Goal: Find specific page/section: Find specific page/section

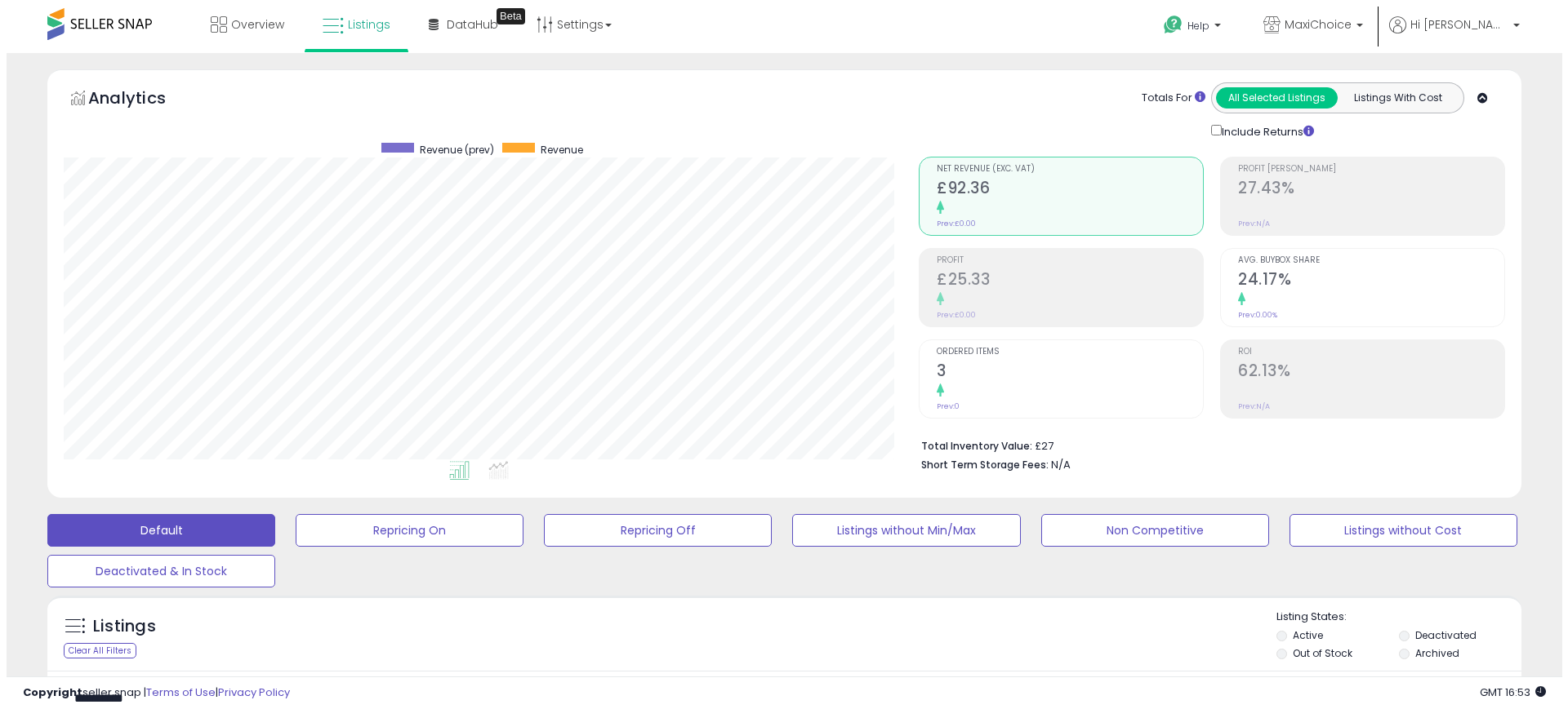
scroll to position [227, 0]
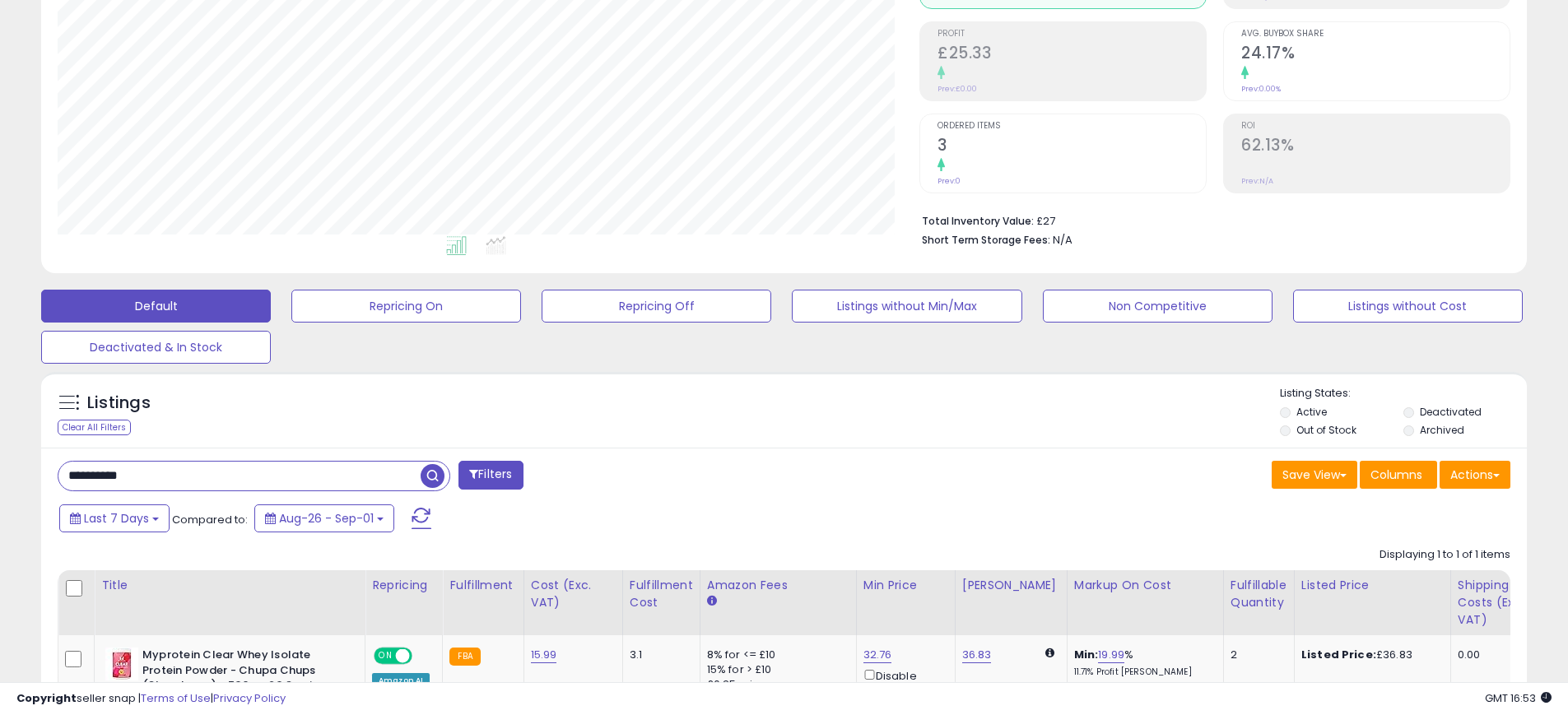
paste input "text"
click at [432, 469] on span "button" at bounding box center [432, 476] width 24 height 24
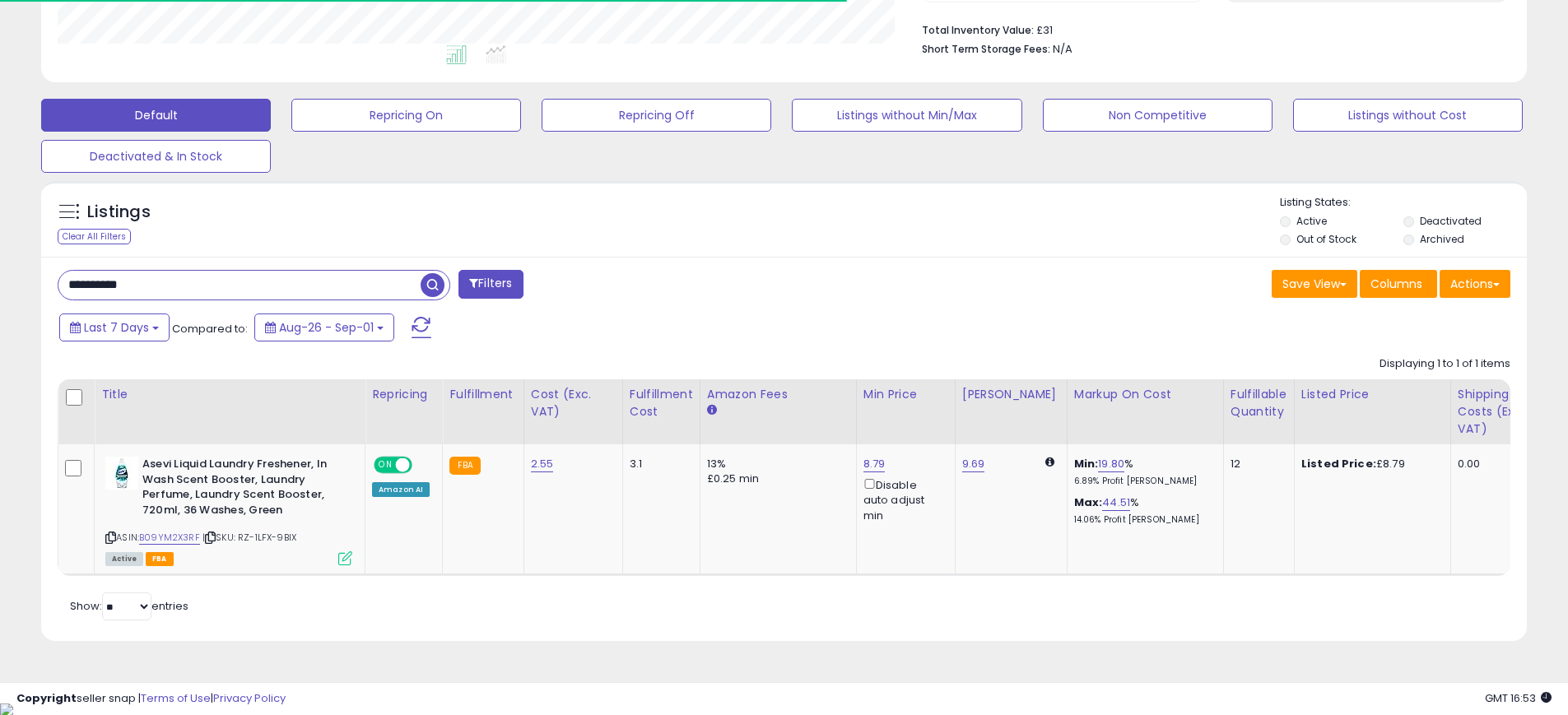
scroll to position [338, 862]
paste input "text"
click at [435, 286] on span "button" at bounding box center [432, 285] width 24 height 24
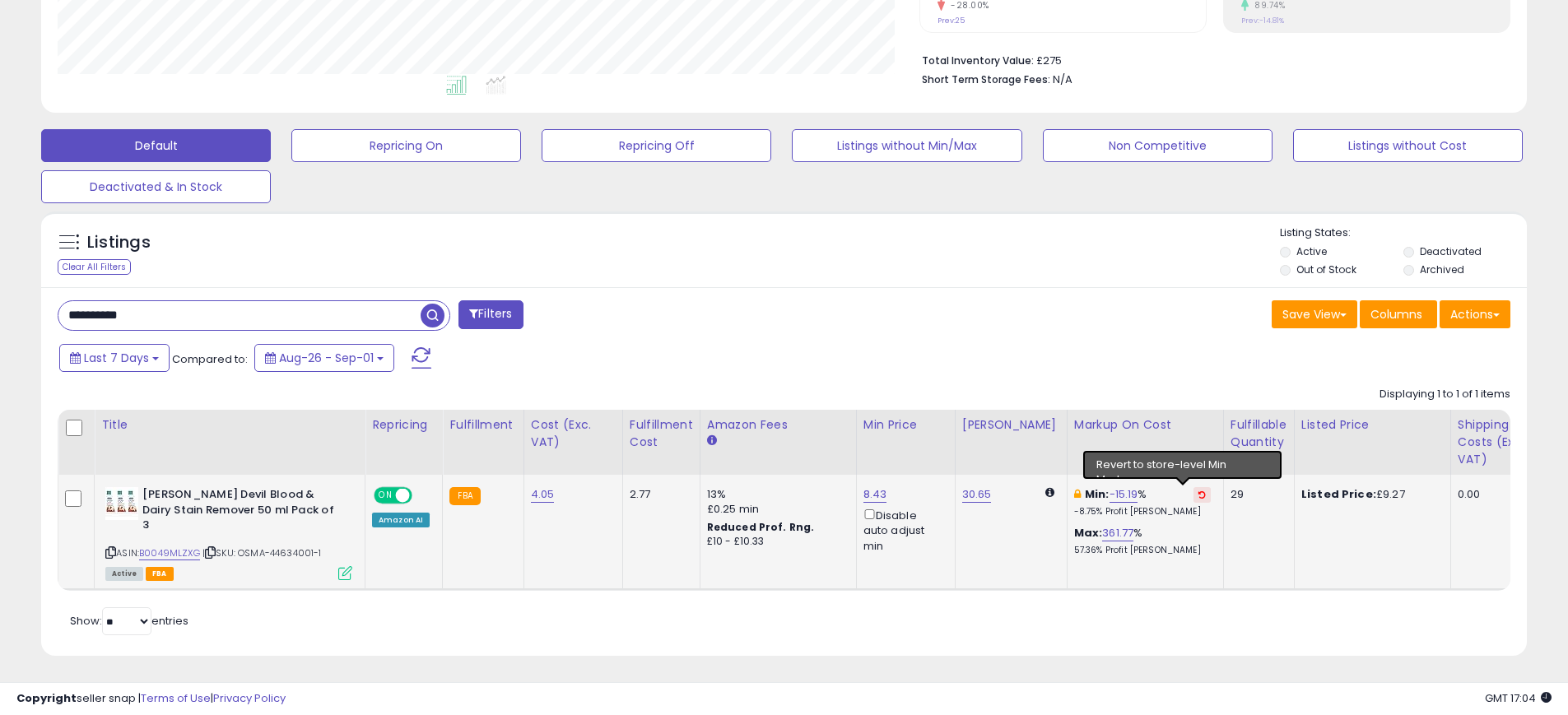
click at [1198, 497] on icon at bounding box center [1201, 494] width 8 height 8
click at [329, 324] on input "**********" at bounding box center [239, 315] width 362 height 29
paste input "text"
type input "**********"
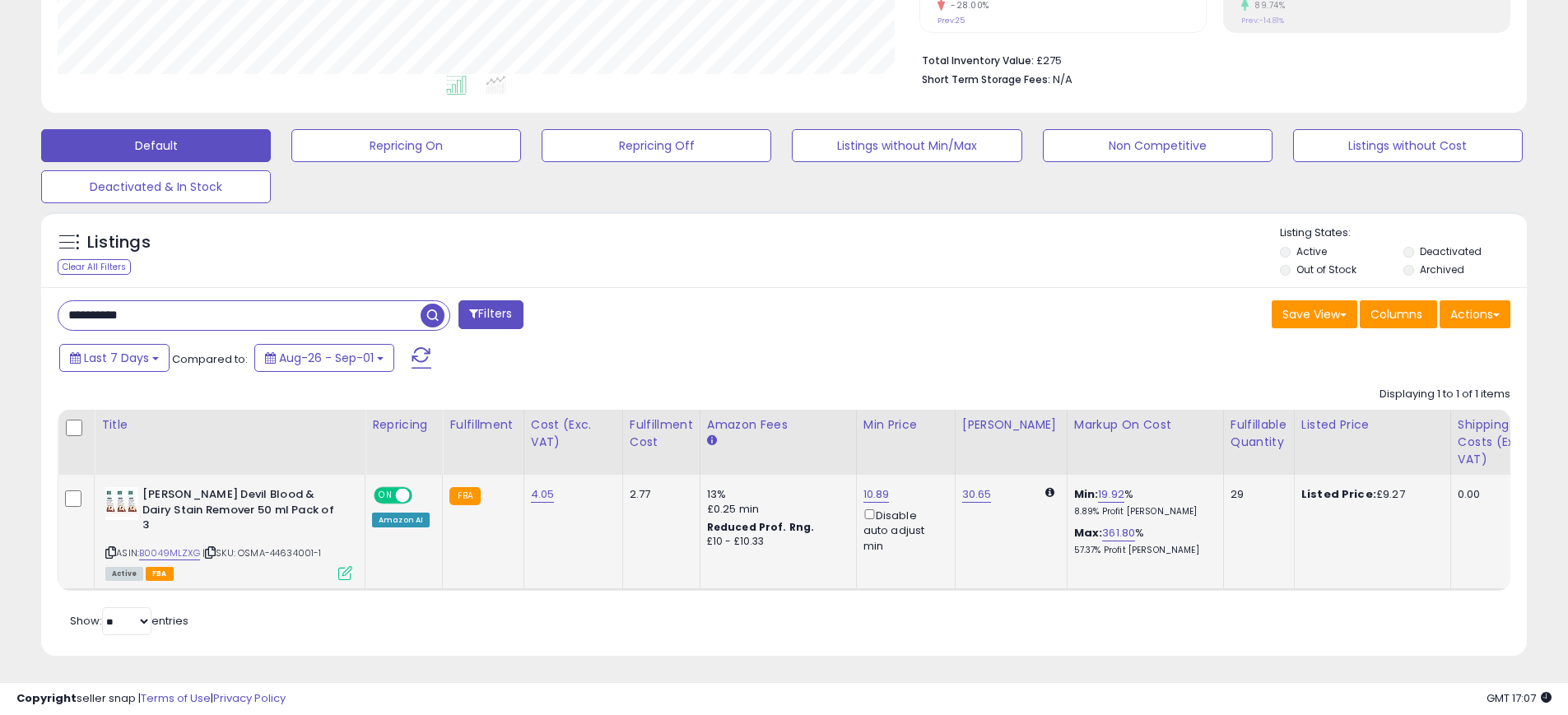
click at [433, 320] on span "button" at bounding box center [432, 315] width 24 height 24
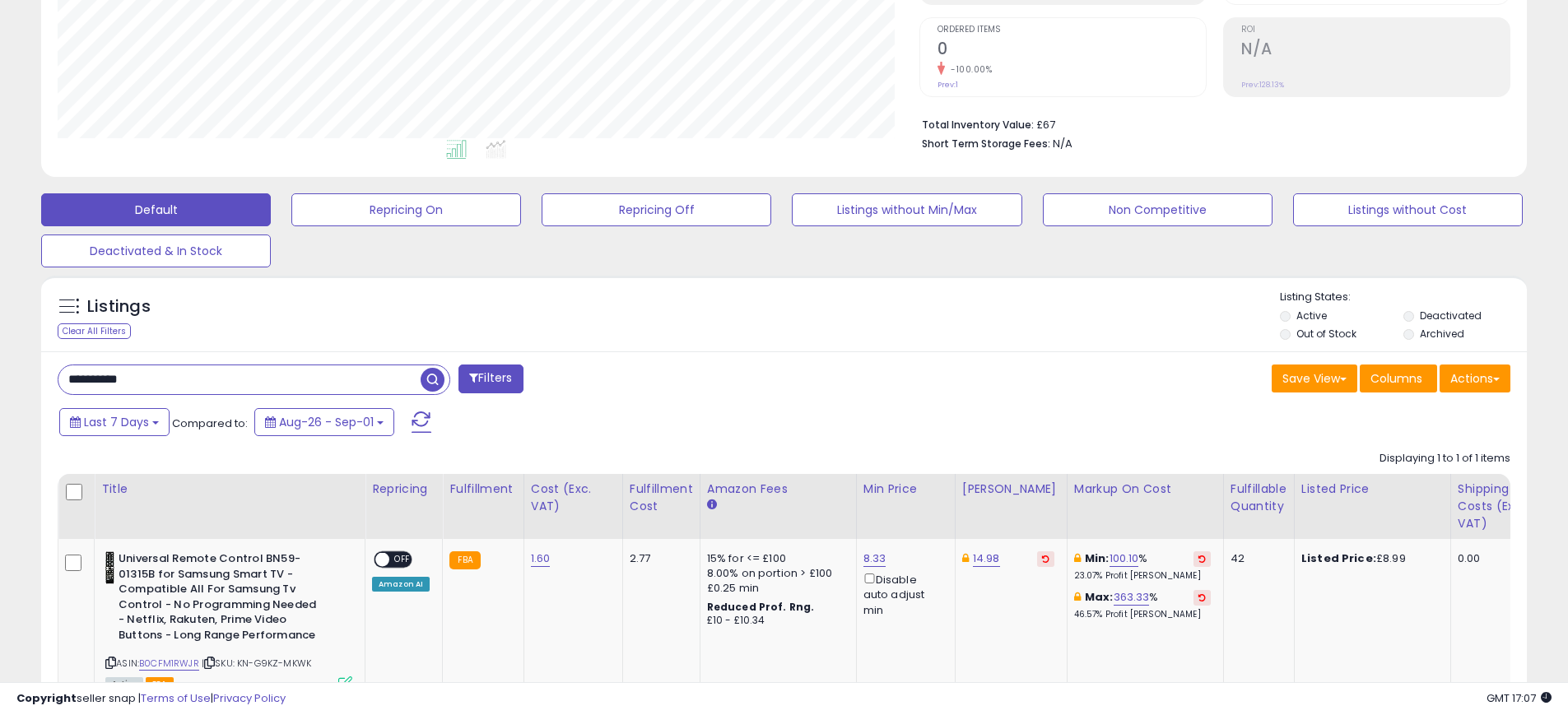
scroll to position [450, 0]
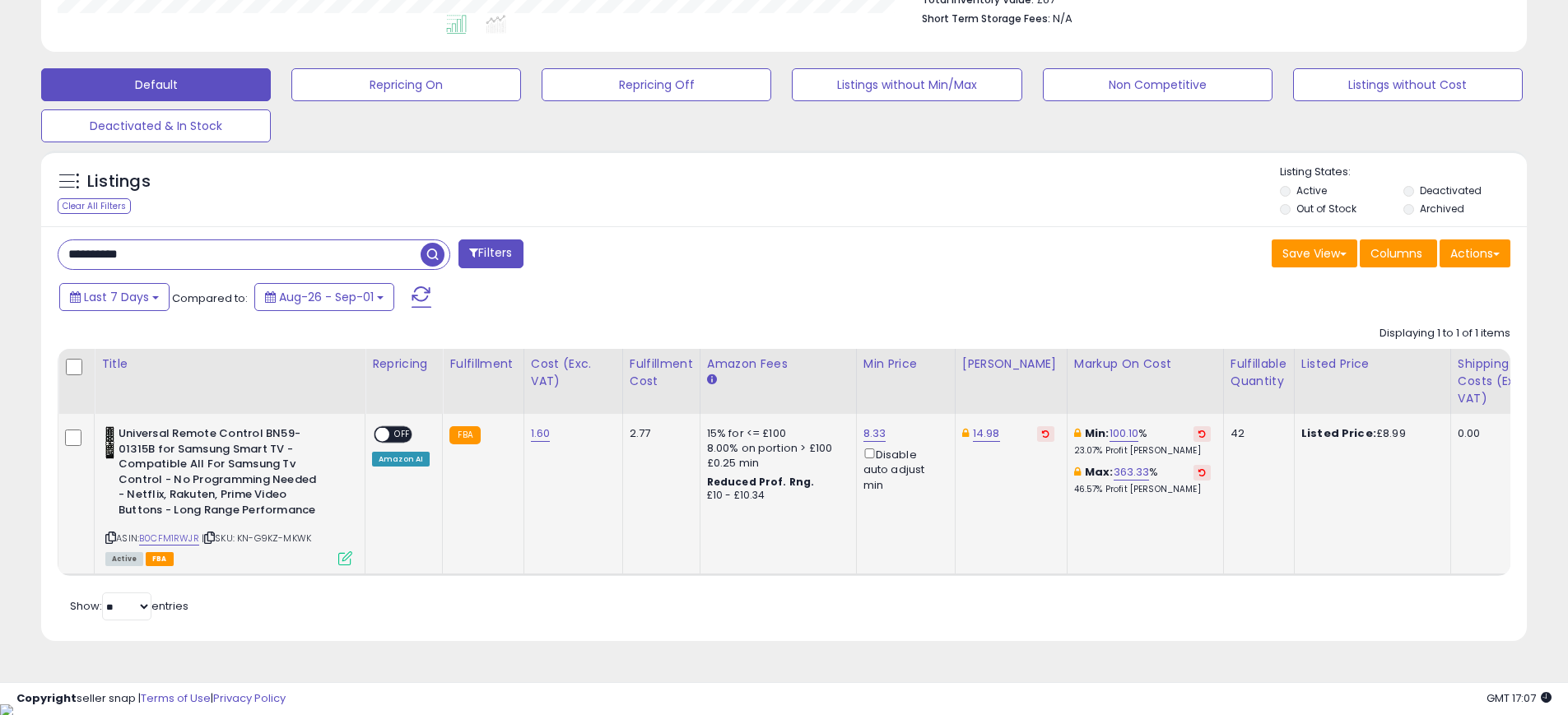
click at [1194, 438] on button at bounding box center [1202, 435] width 17 height 16
click at [1198, 474] on icon at bounding box center [1201, 472] width 8 height 8
click at [386, 431] on span at bounding box center [382, 435] width 14 height 14
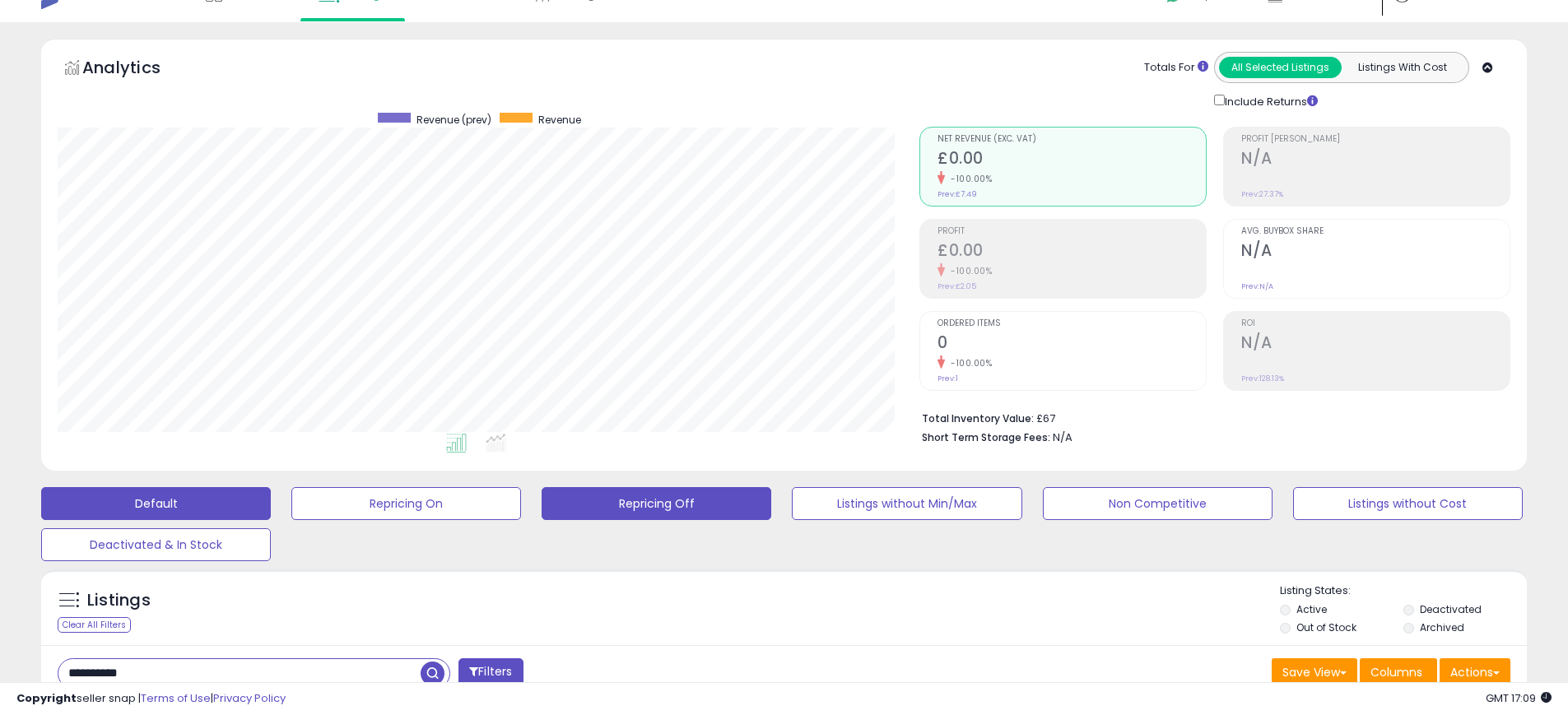
scroll to position [0, 0]
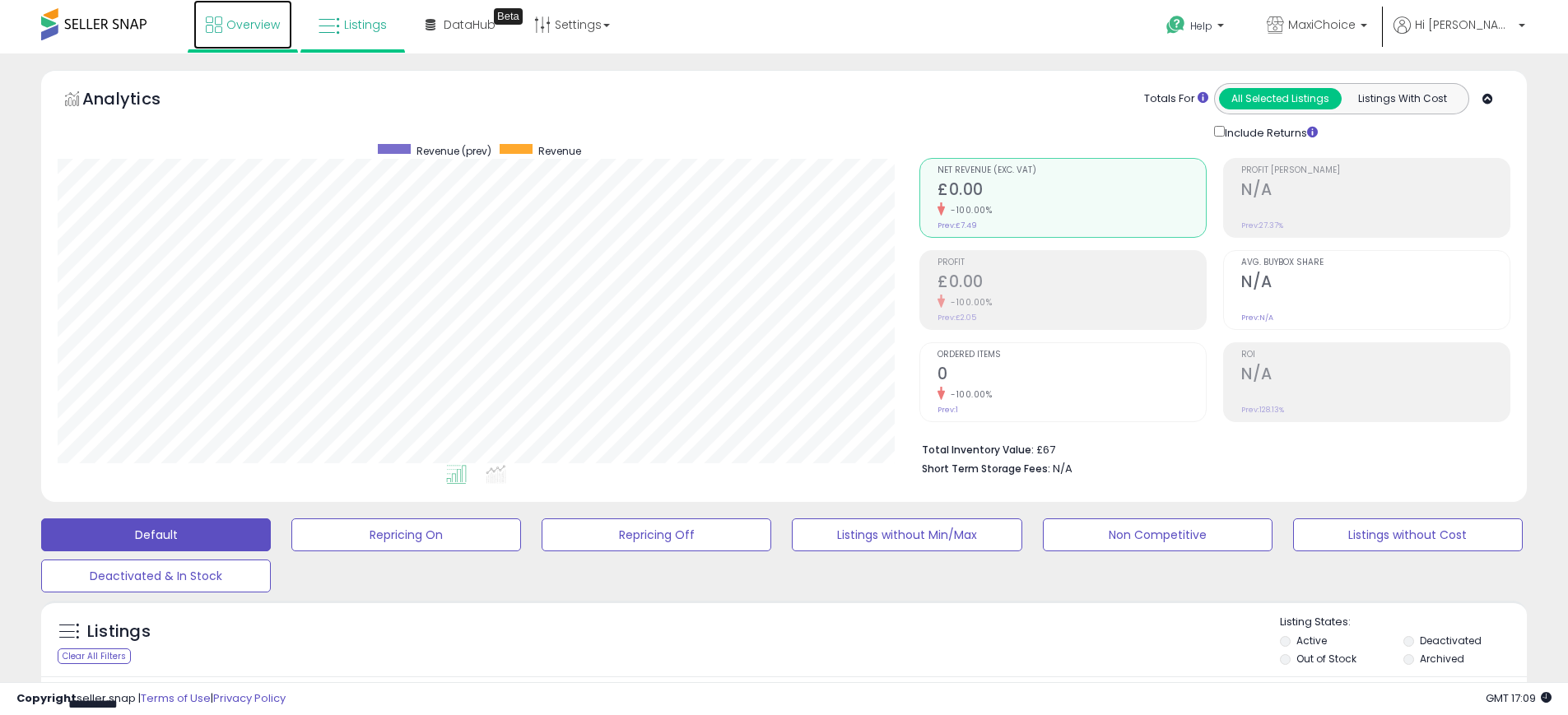
click at [267, 29] on span "Overview" at bounding box center [252, 24] width 53 height 17
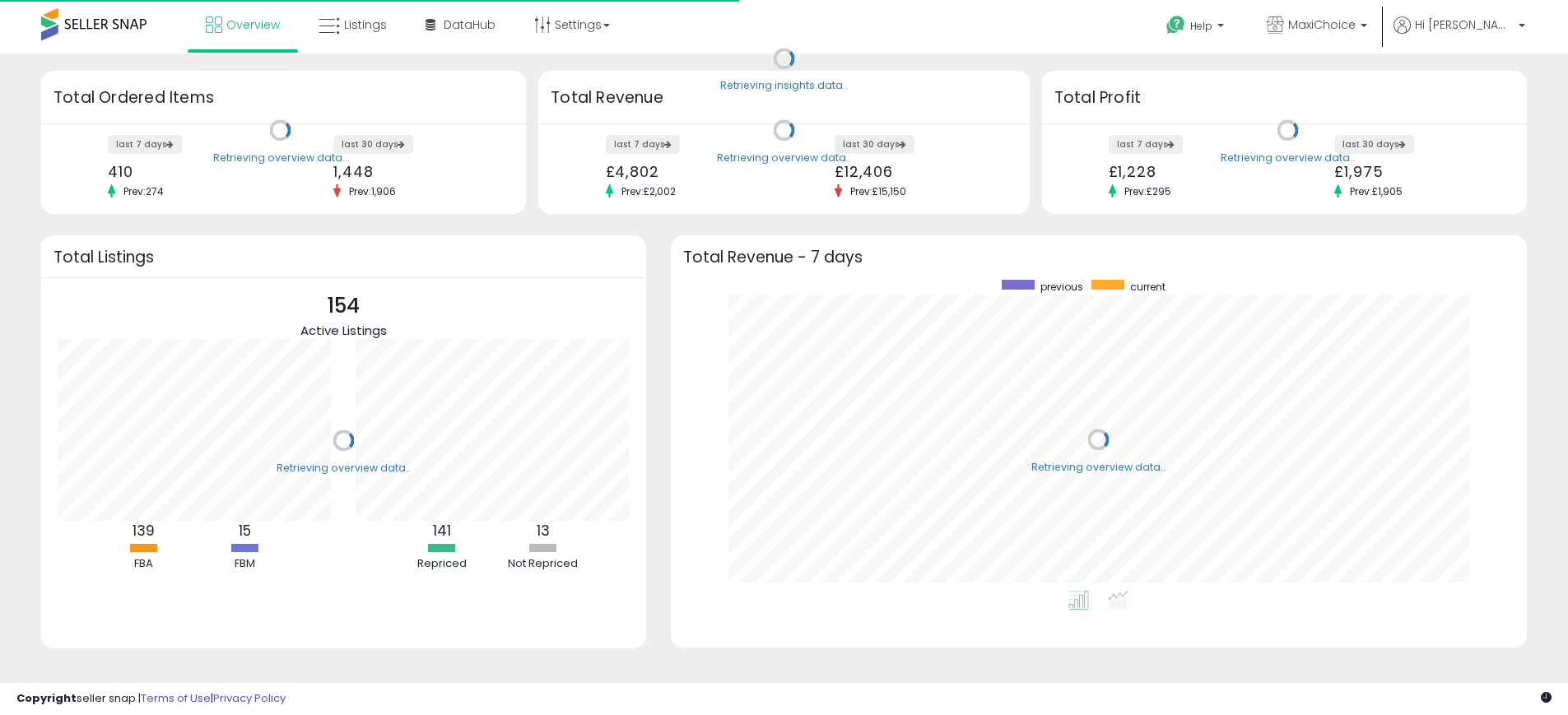
scroll to position [311, 824]
